Goal: Information Seeking & Learning: Learn about a topic

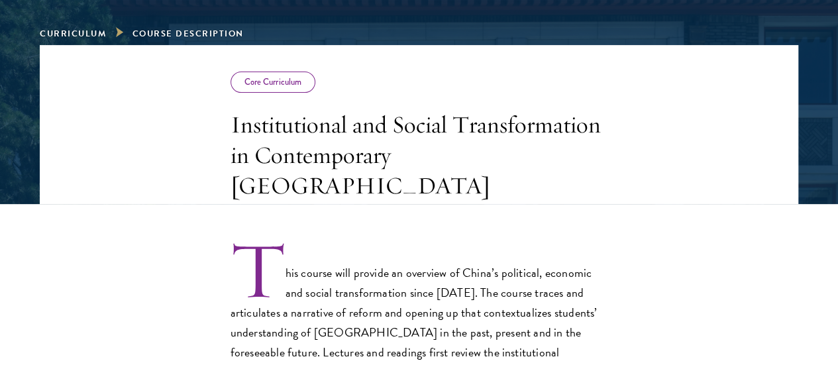
scroll to position [230, 0]
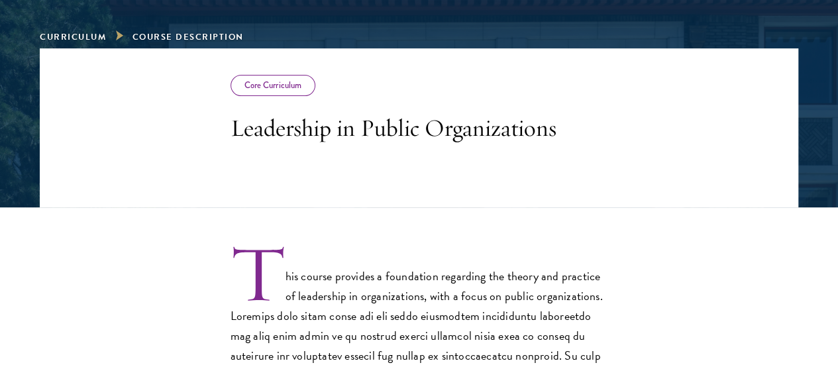
scroll to position [204, 0]
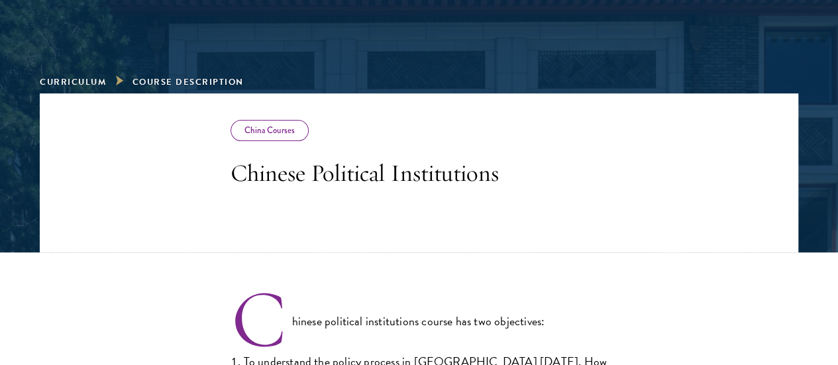
scroll to position [159, 0]
